Goal: Task Accomplishment & Management: Manage account settings

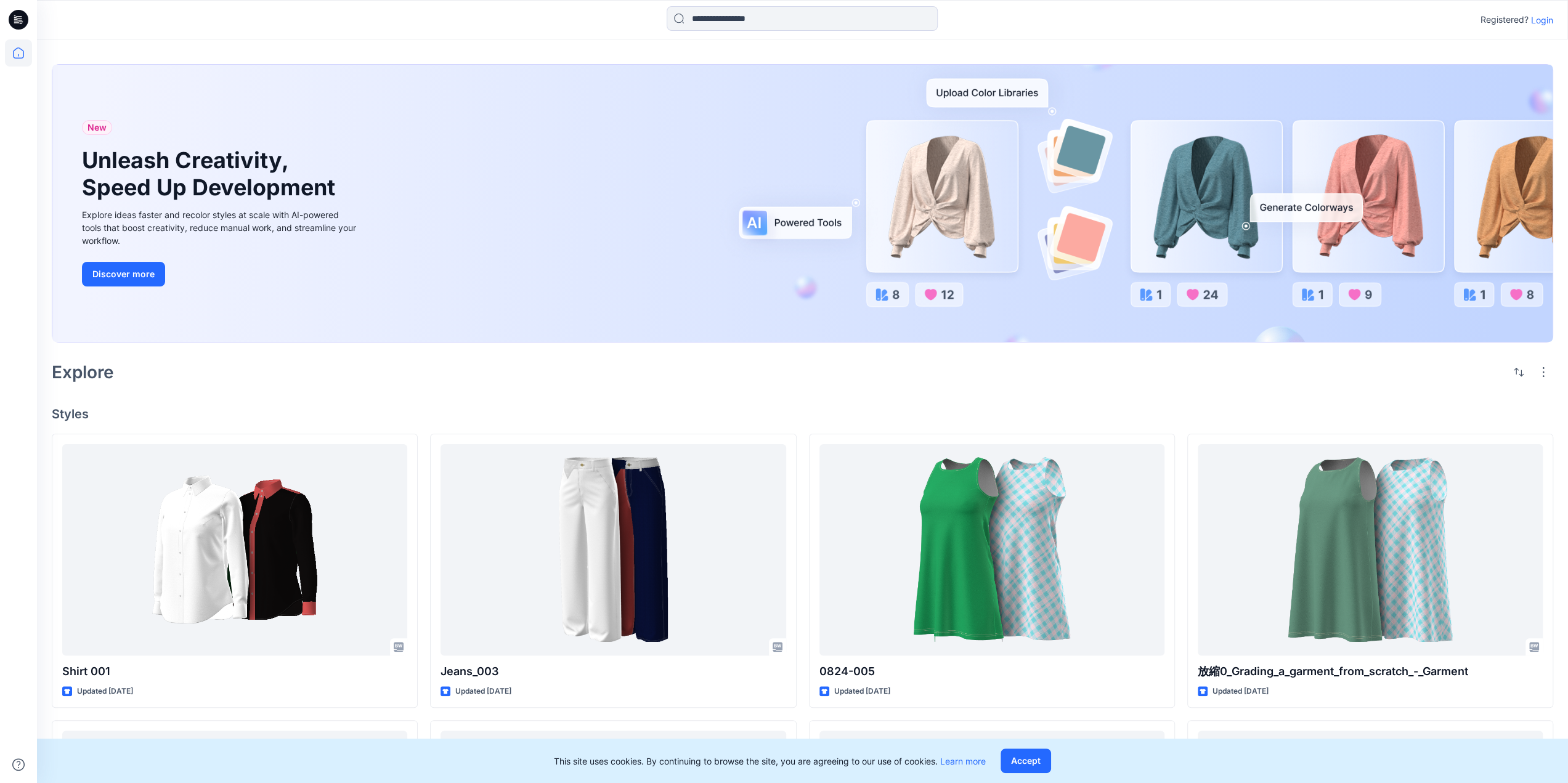
click at [1537, 18] on p "Login" at bounding box center [1542, 20] width 22 height 13
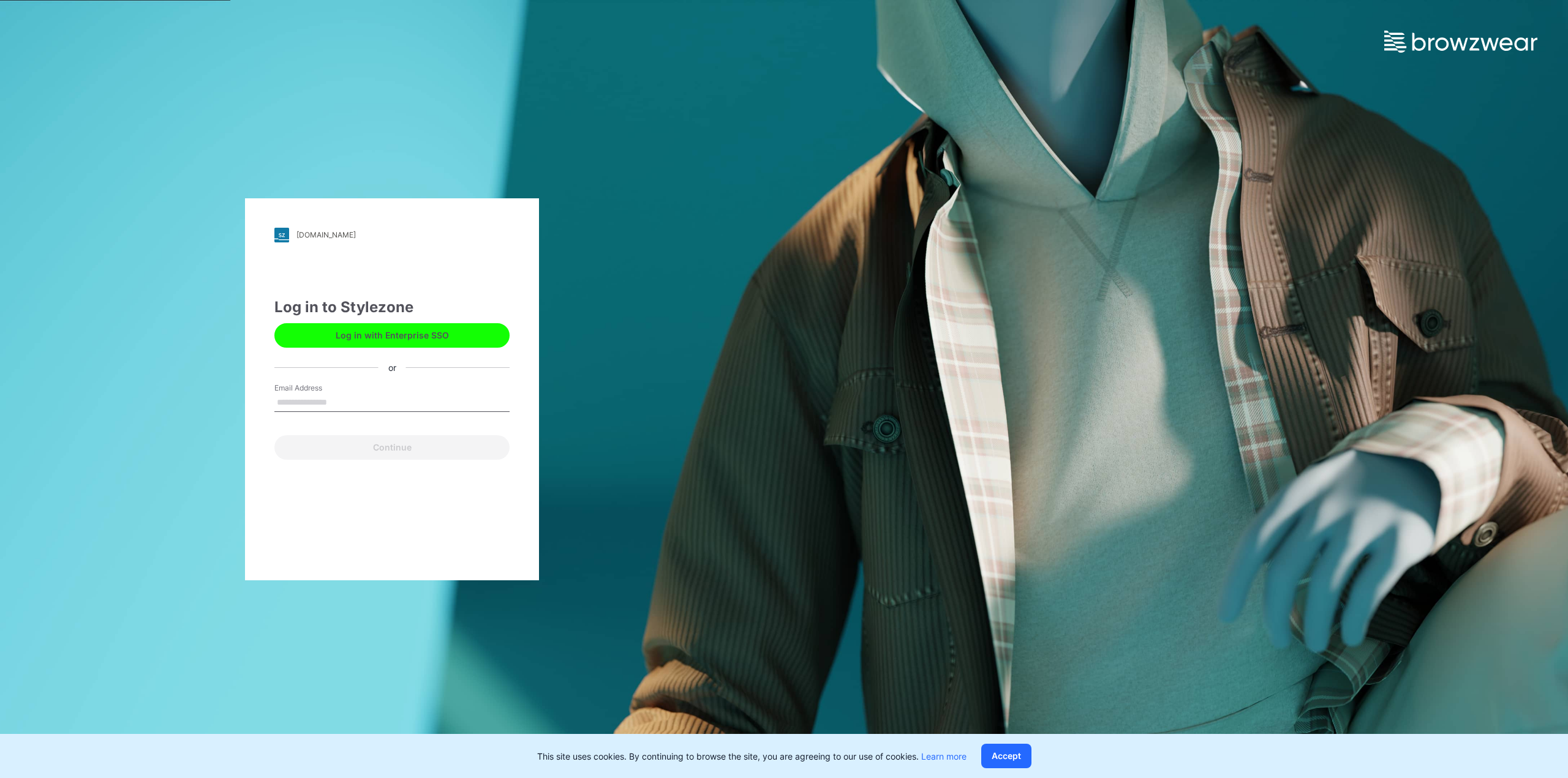
click at [345, 402] on input "Email Address" at bounding box center [391, 402] width 235 height 18
type input "**********"
click at [397, 450] on button "Continue" at bounding box center [391, 447] width 235 height 24
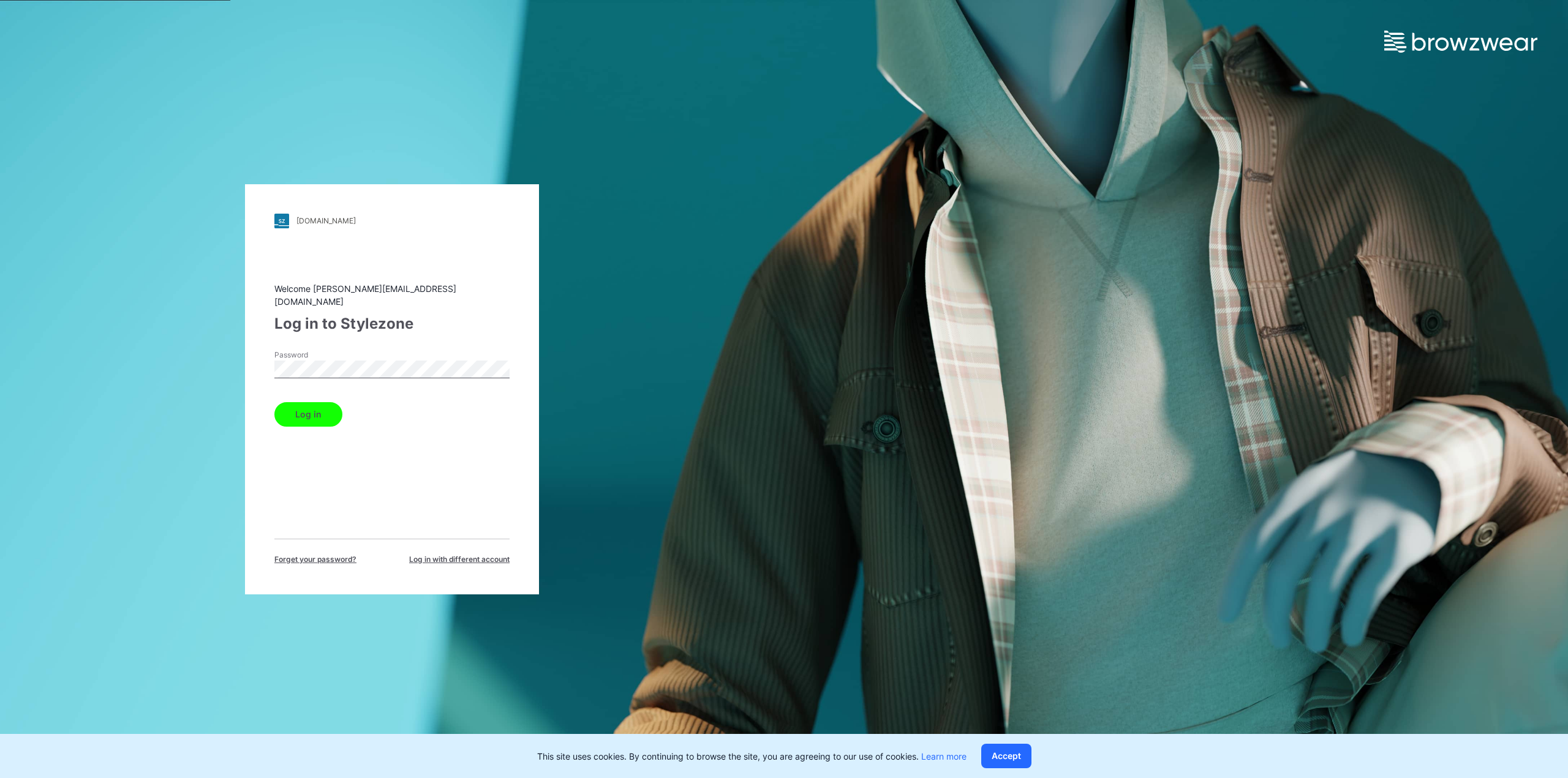
click at [274, 402] on button "Log in" at bounding box center [308, 414] width 68 height 24
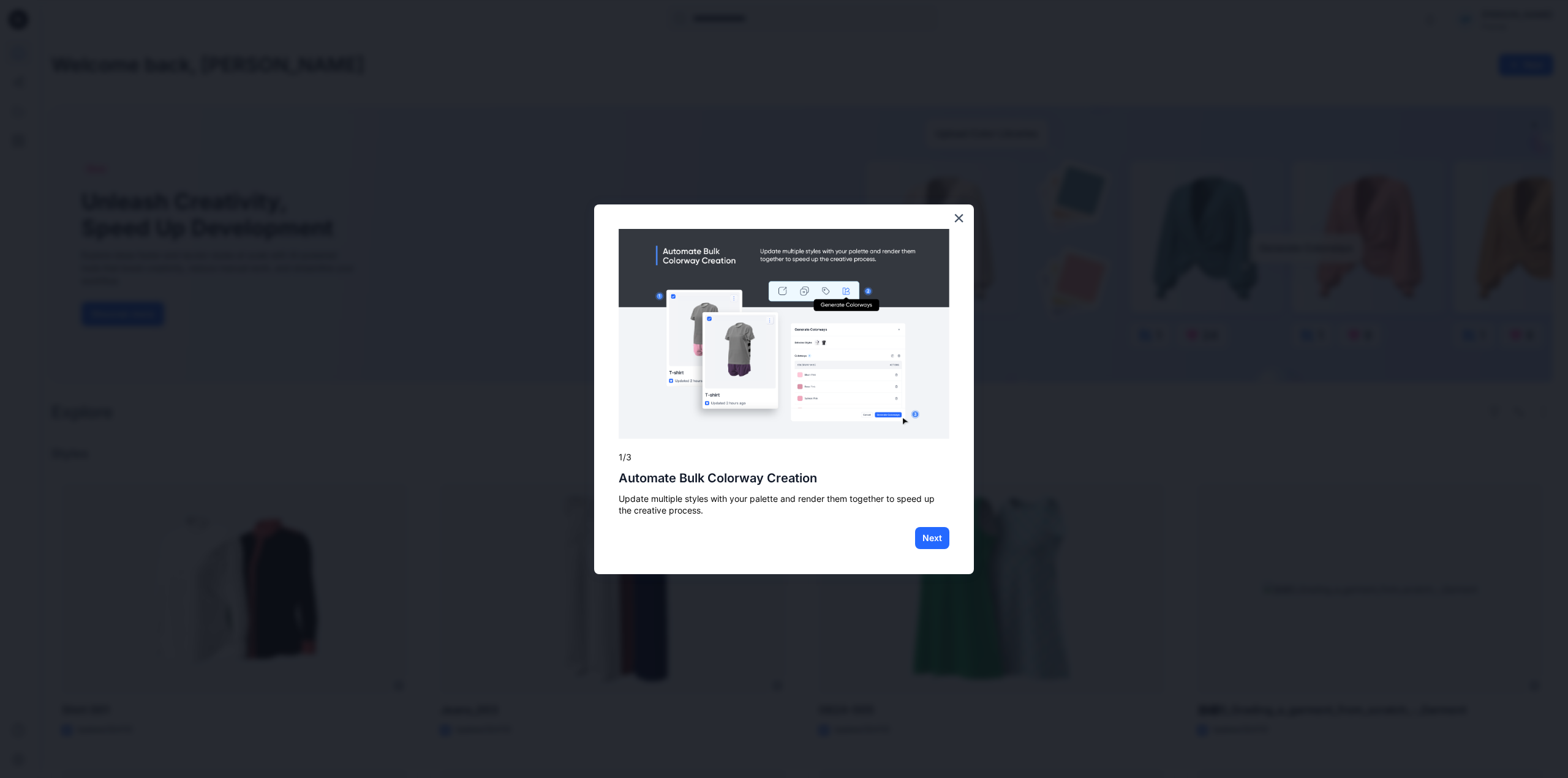
click at [528, 171] on div at bounding box center [784, 389] width 1568 height 778
click at [930, 544] on button "Next" at bounding box center [932, 538] width 34 height 22
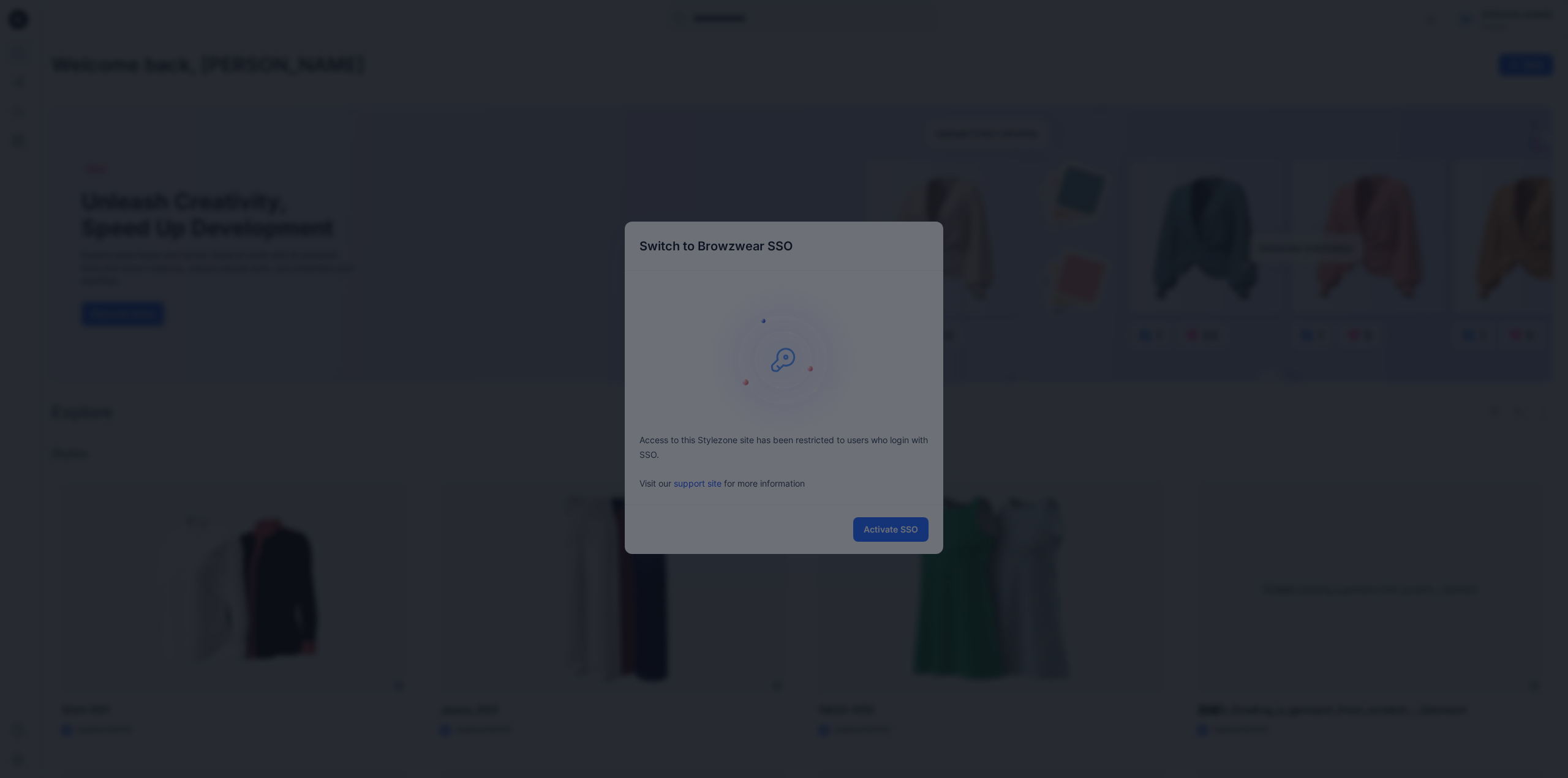
click at [1045, 468] on div at bounding box center [784, 389] width 1568 height 778
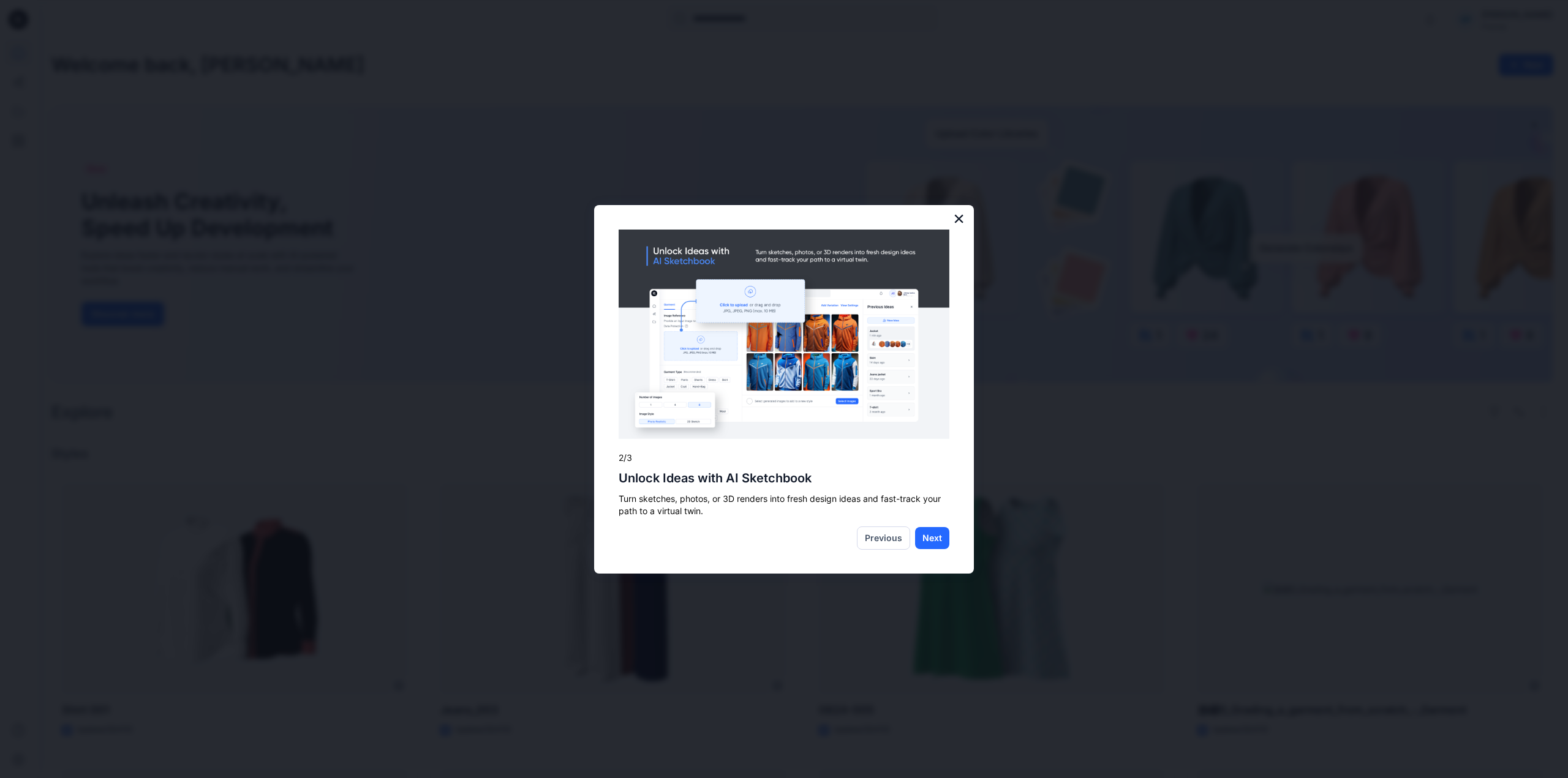
click at [960, 221] on button "×" at bounding box center [958, 218] width 12 height 19
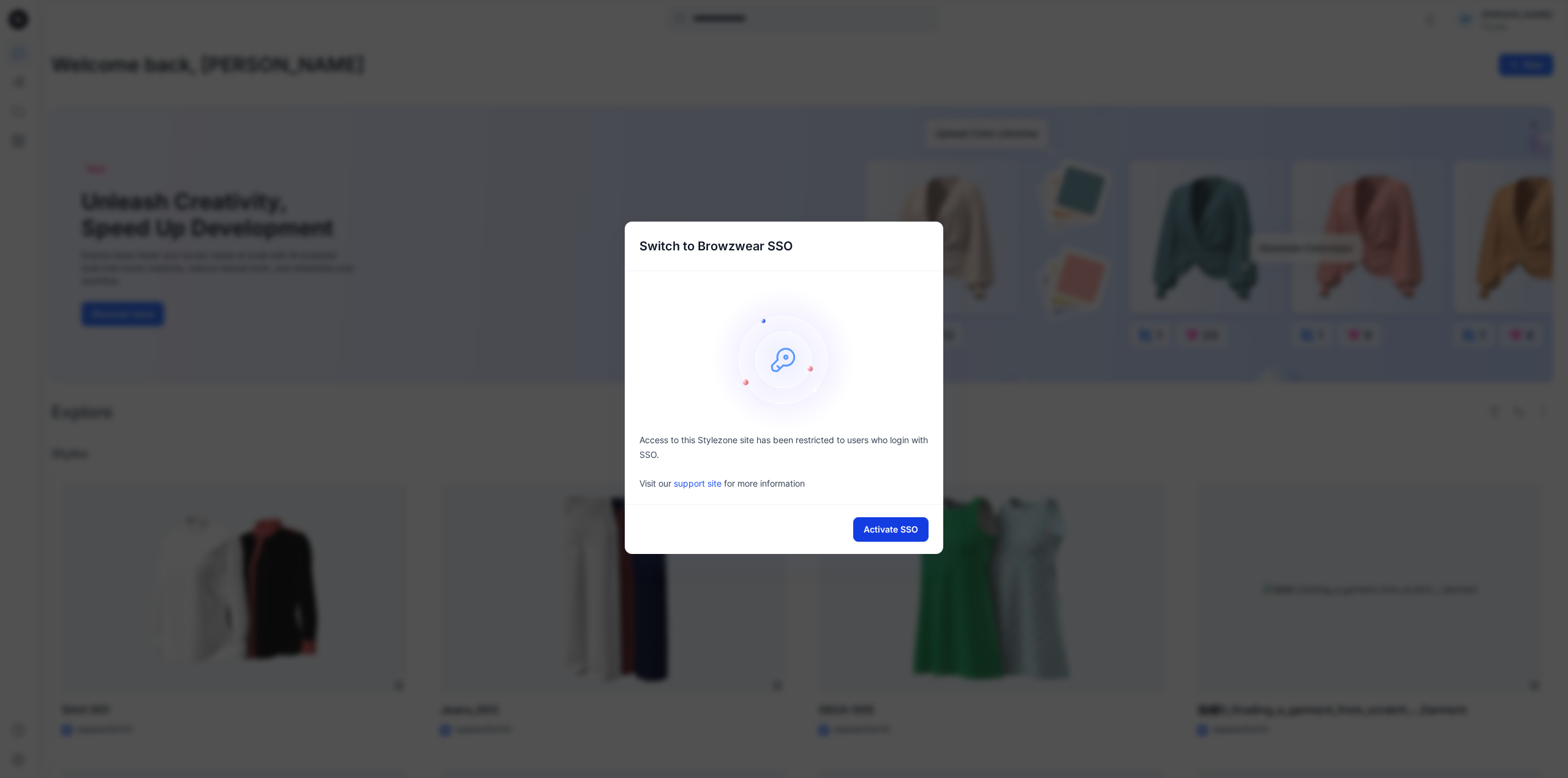
click at [884, 529] on button "Activate SSO" at bounding box center [891, 529] width 75 height 24
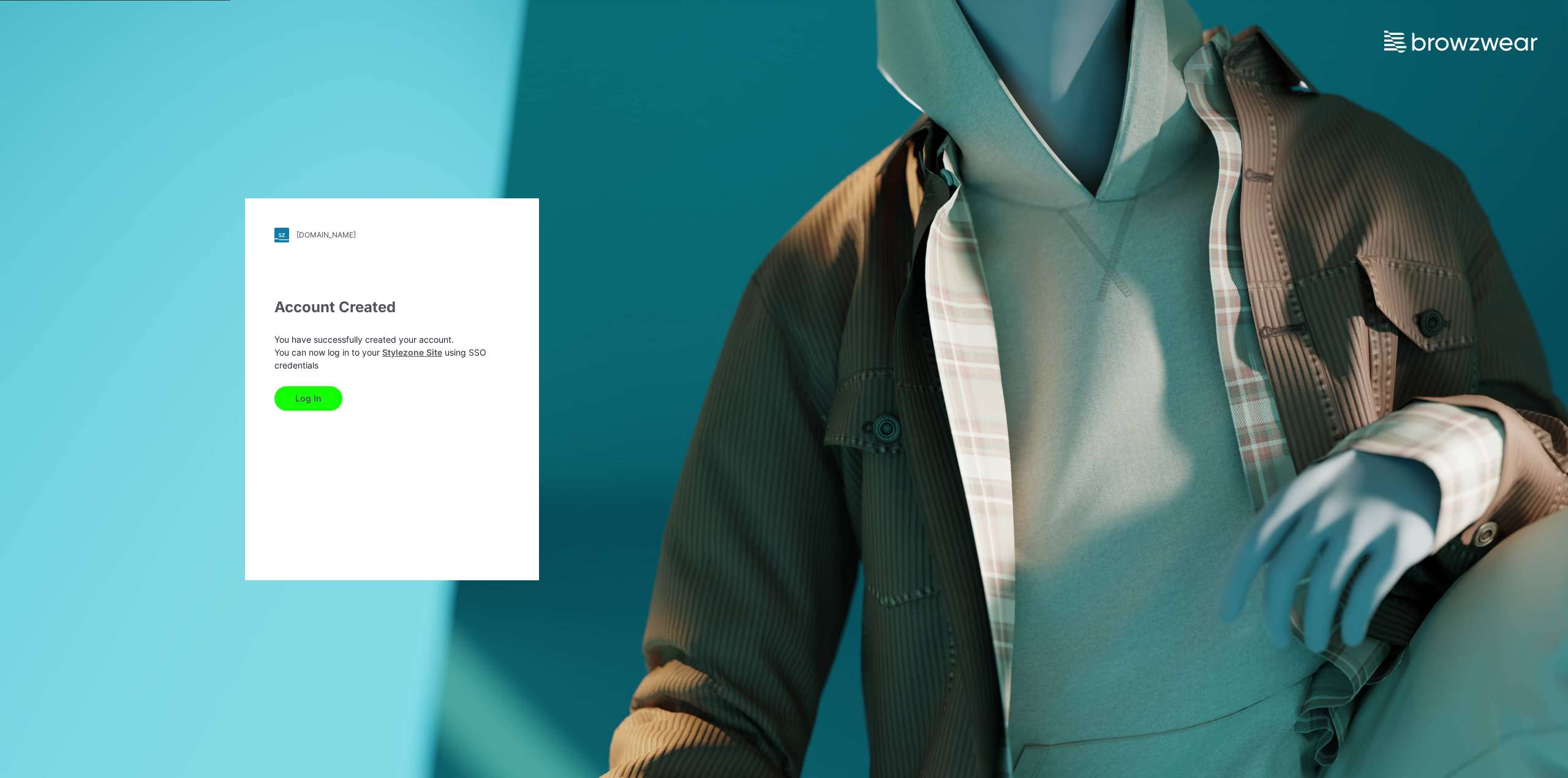
click at [309, 405] on button "Log In" at bounding box center [308, 398] width 68 height 24
